Goal: Information Seeking & Learning: Compare options

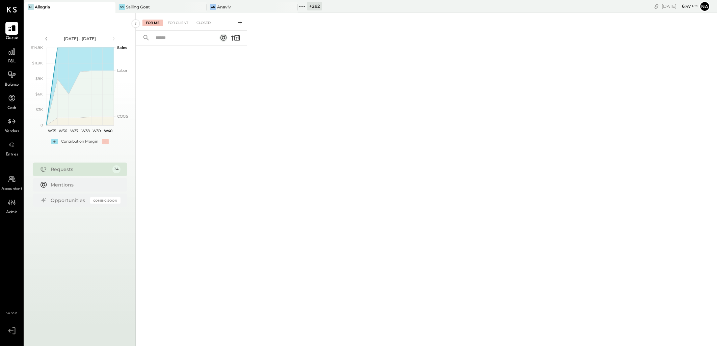
click at [307, 8] on div "+ 282" at bounding box center [314, 6] width 15 height 8
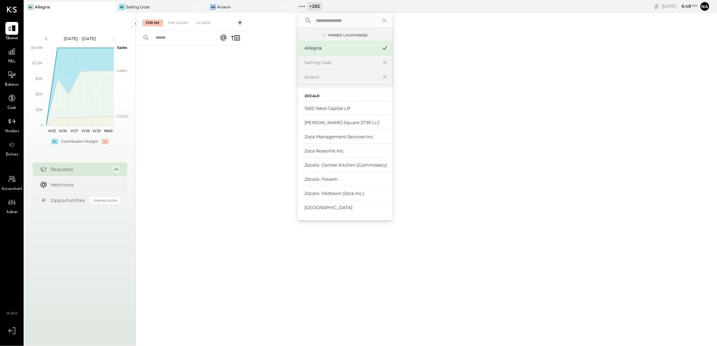
click at [350, 19] on input "text" at bounding box center [344, 21] width 63 height 12
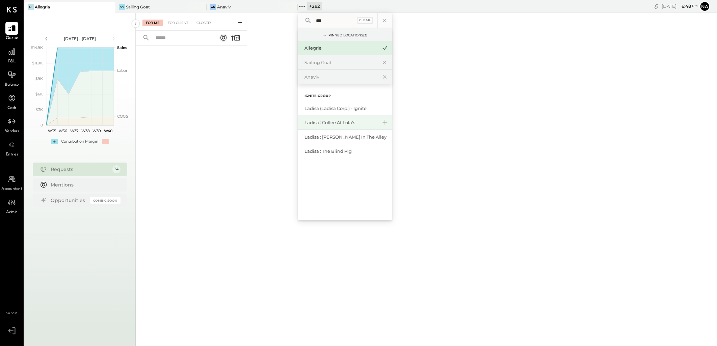
type input "***"
click at [359, 123] on div "Ladisa : Coffee at Lola's" at bounding box center [340, 122] width 73 height 6
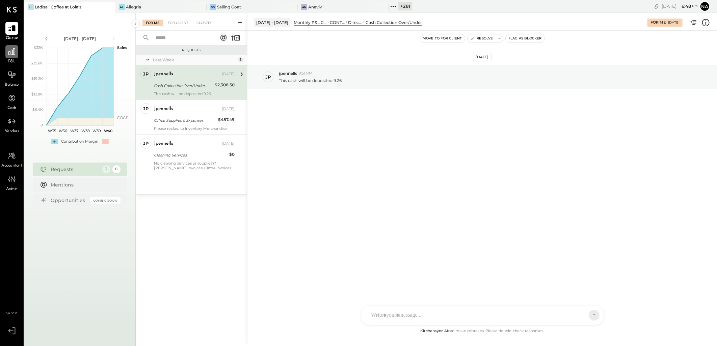
click at [12, 53] on icon at bounding box center [11, 51] width 9 height 9
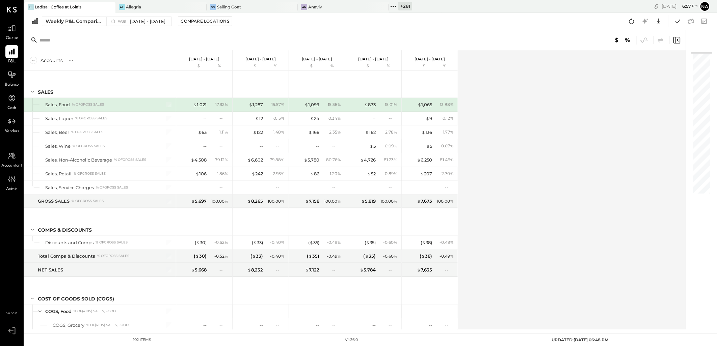
click at [397, 7] on icon at bounding box center [393, 6] width 9 height 9
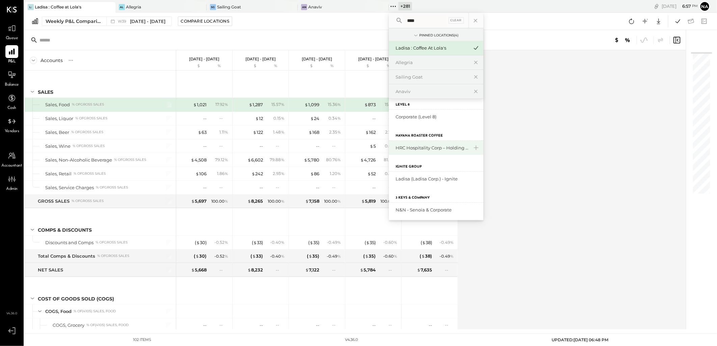
scroll to position [8, 0]
type input "****"
click at [440, 179] on div "Ladisa (Ladisa Corp.) - Ignite" at bounding box center [432, 177] width 73 height 6
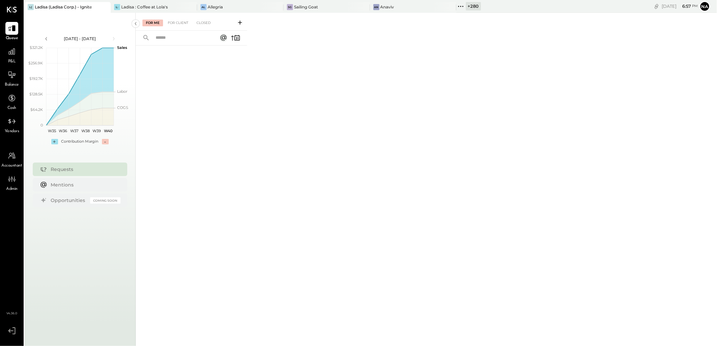
click at [12, 60] on span "P&L" at bounding box center [12, 62] width 8 height 6
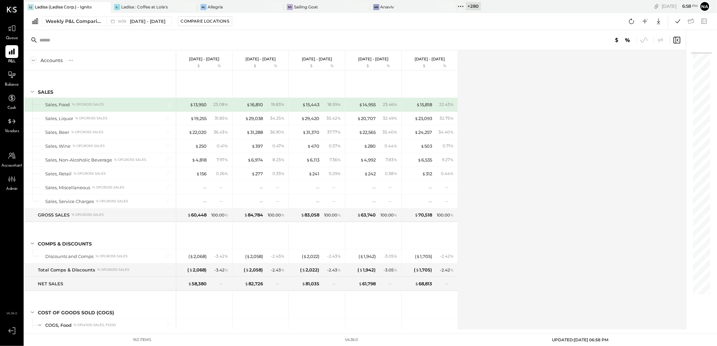
click at [13, 163] on span "Accountant" at bounding box center [12, 166] width 21 height 6
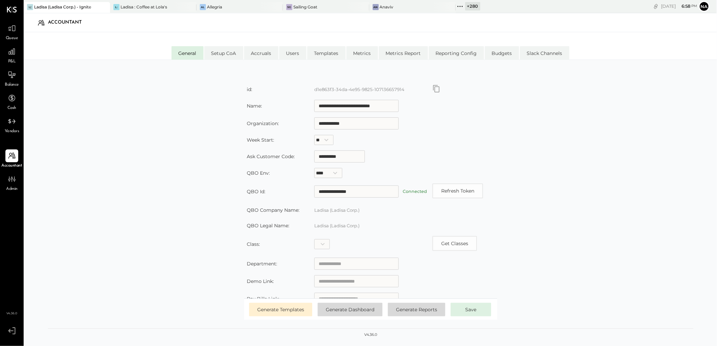
scroll to position [37, 0]
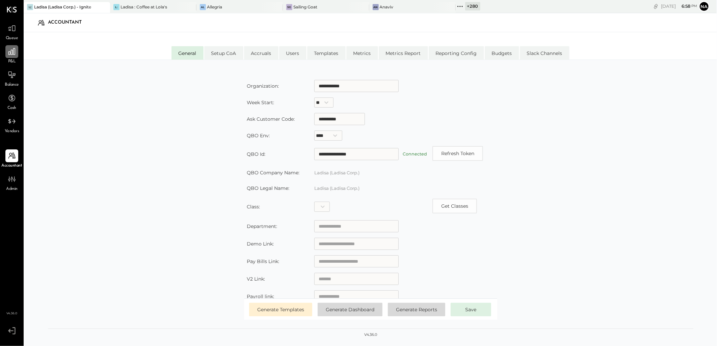
click at [14, 53] on icon at bounding box center [11, 51] width 9 height 9
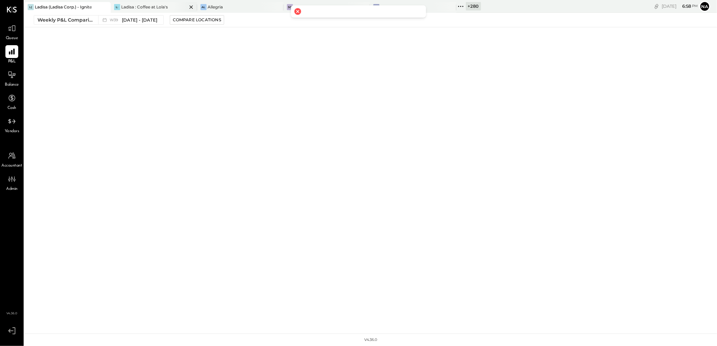
click at [166, 3] on div "L: Ladisa : Coffee at Lola's" at bounding box center [154, 7] width 86 height 11
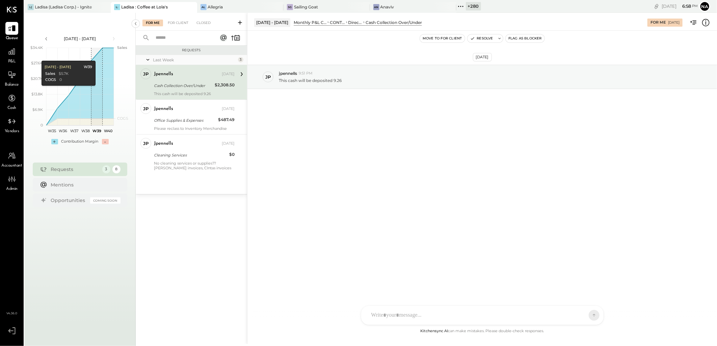
click at [471, 8] on div "+ 280" at bounding box center [473, 6] width 15 height 8
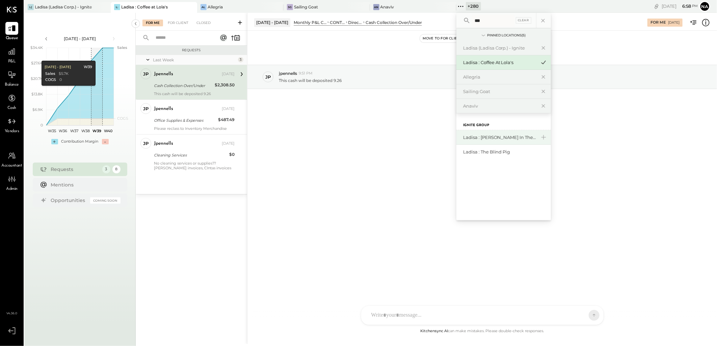
type input "***"
click at [484, 137] on div "Ladisa : [PERSON_NAME] in the Alley" at bounding box center [499, 137] width 73 height 6
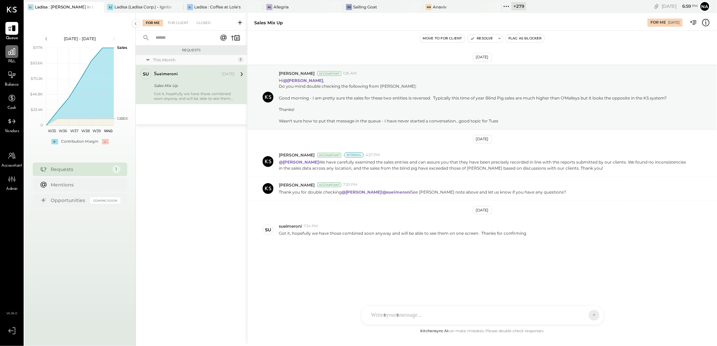
click at [16, 46] on div at bounding box center [11, 51] width 13 height 13
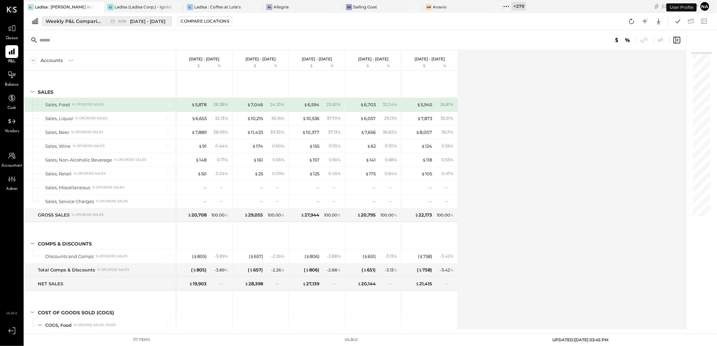
click at [81, 23] on div "Weekly P&L Comparison" at bounding box center [74, 21] width 57 height 7
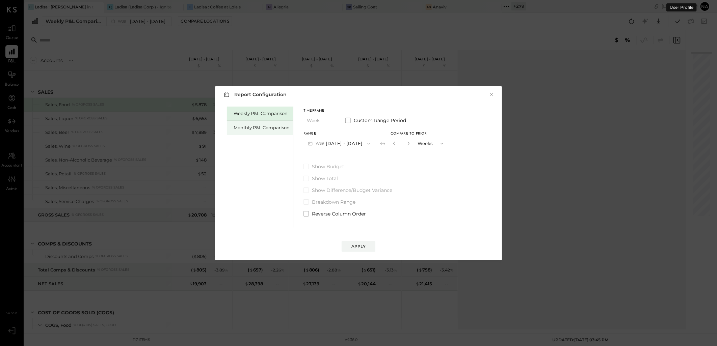
click at [252, 125] on div "Monthly P&L Comparison" at bounding box center [262, 128] width 56 height 6
click at [358, 247] on div "Apply" at bounding box center [358, 247] width 14 height 6
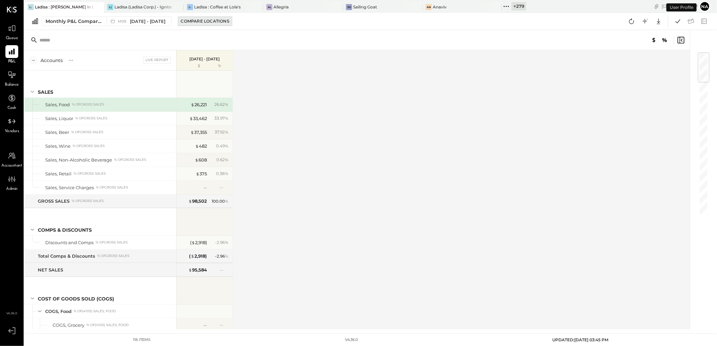
click at [206, 22] on div "Compare Locations" at bounding box center [205, 21] width 48 height 6
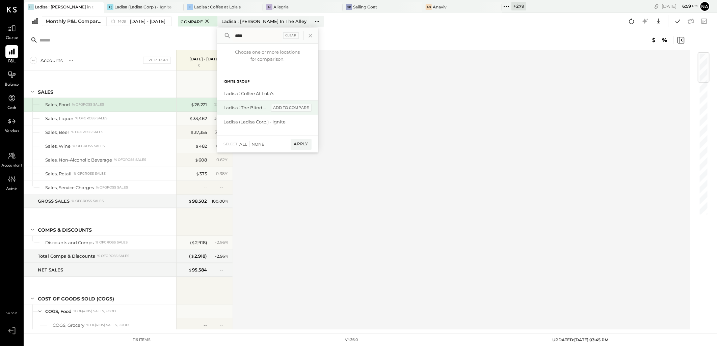
type input "****"
click at [297, 109] on div "add to compare" at bounding box center [291, 108] width 41 height 8
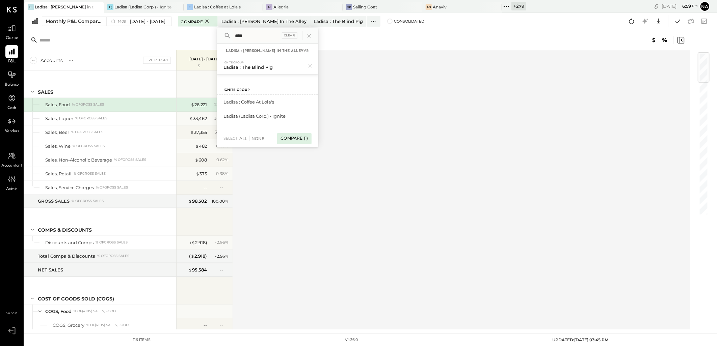
click at [295, 138] on div "Compare (1)" at bounding box center [294, 138] width 34 height 11
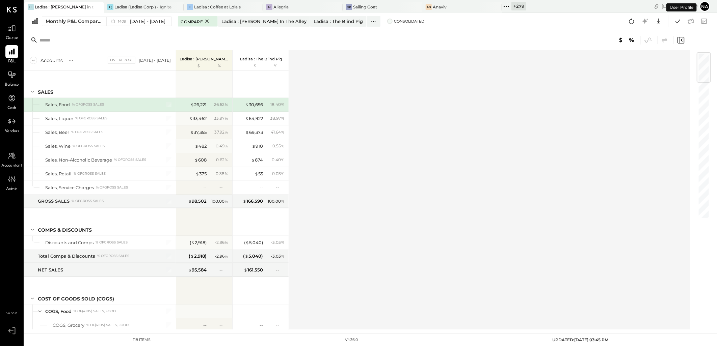
click at [394, 22] on span "Consolidated" at bounding box center [409, 21] width 30 height 5
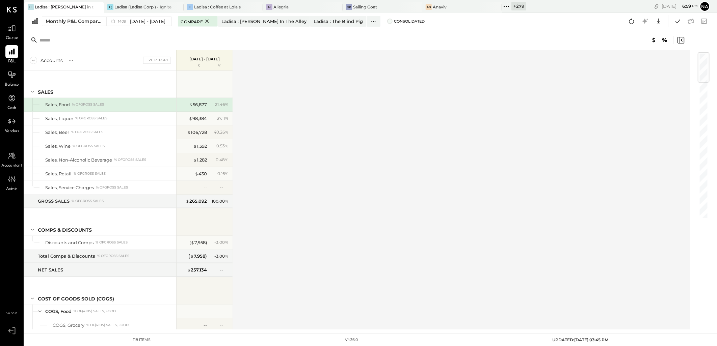
click at [387, 23] on span at bounding box center [389, 21] width 5 height 5
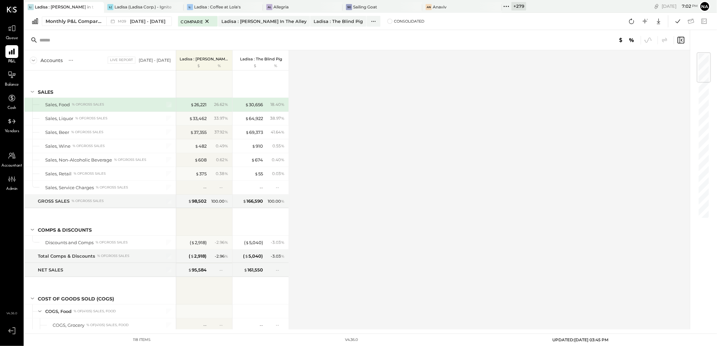
click at [363, 24] on div "Compare Ladisa : [PERSON_NAME] in the Alley Ladisa : The Blind Pig Ladisa : [PE…" at bounding box center [301, 21] width 246 height 9
click at [364, 18] on div "Compare Ladisa : [PERSON_NAME] in the Alley Ladisa : The Blind Pig Ladisa : [PE…" at bounding box center [301, 21] width 246 height 9
click at [387, 20] on span at bounding box center [389, 21] width 5 height 5
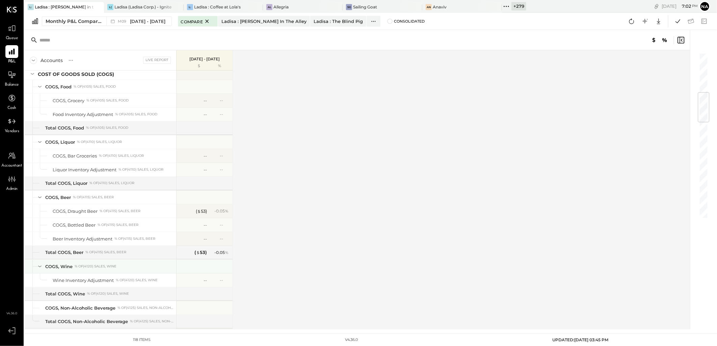
scroll to position [375, 0]
